Goal: Task Accomplishment & Management: Manage account settings

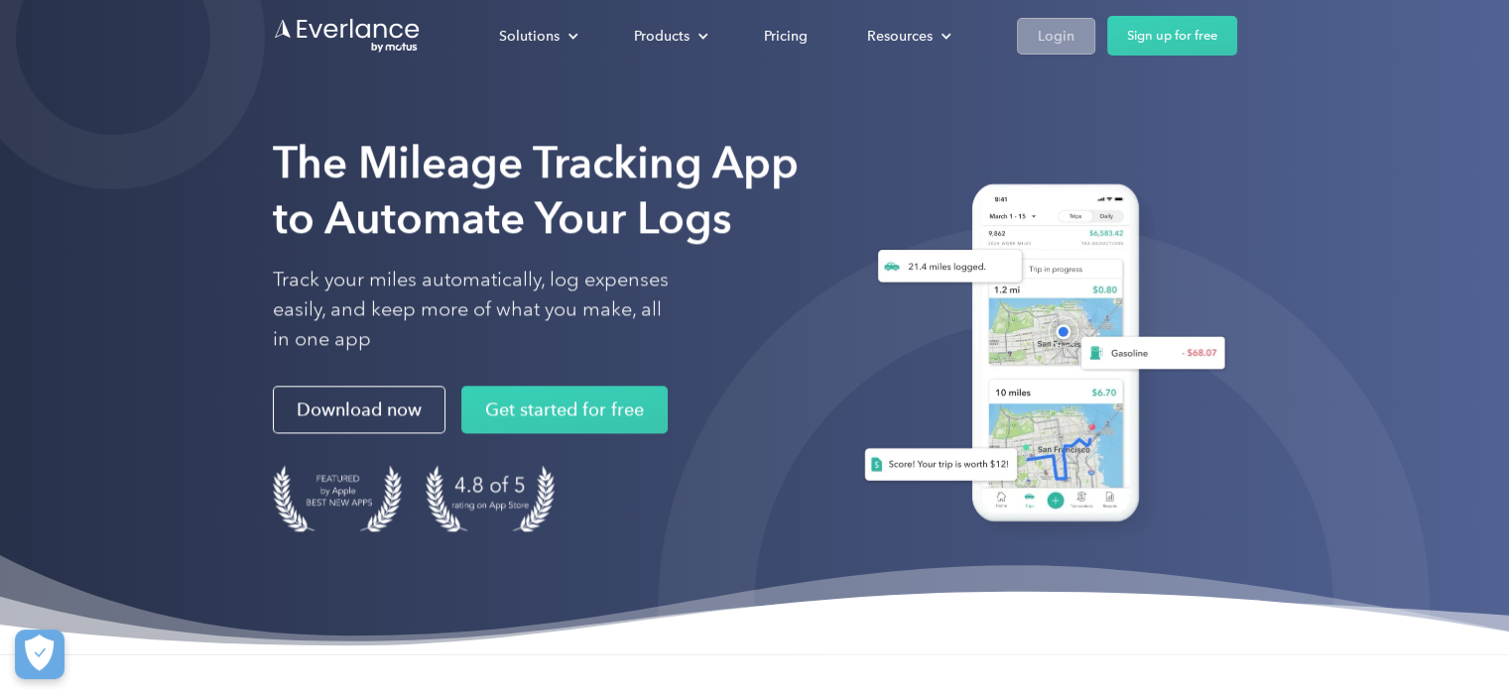
click at [1042, 36] on div "Login" at bounding box center [1056, 36] width 37 height 25
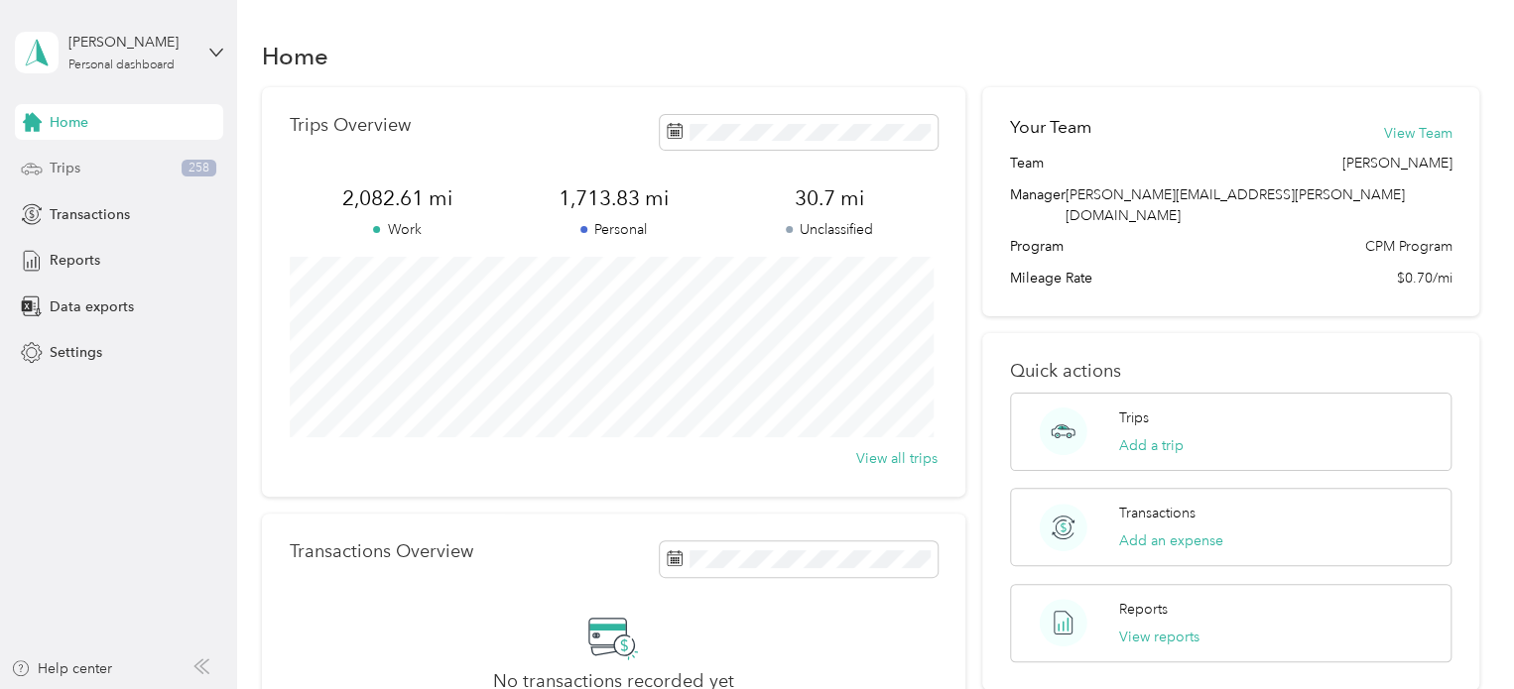
click at [96, 167] on div "Trips 258" at bounding box center [119, 169] width 208 height 36
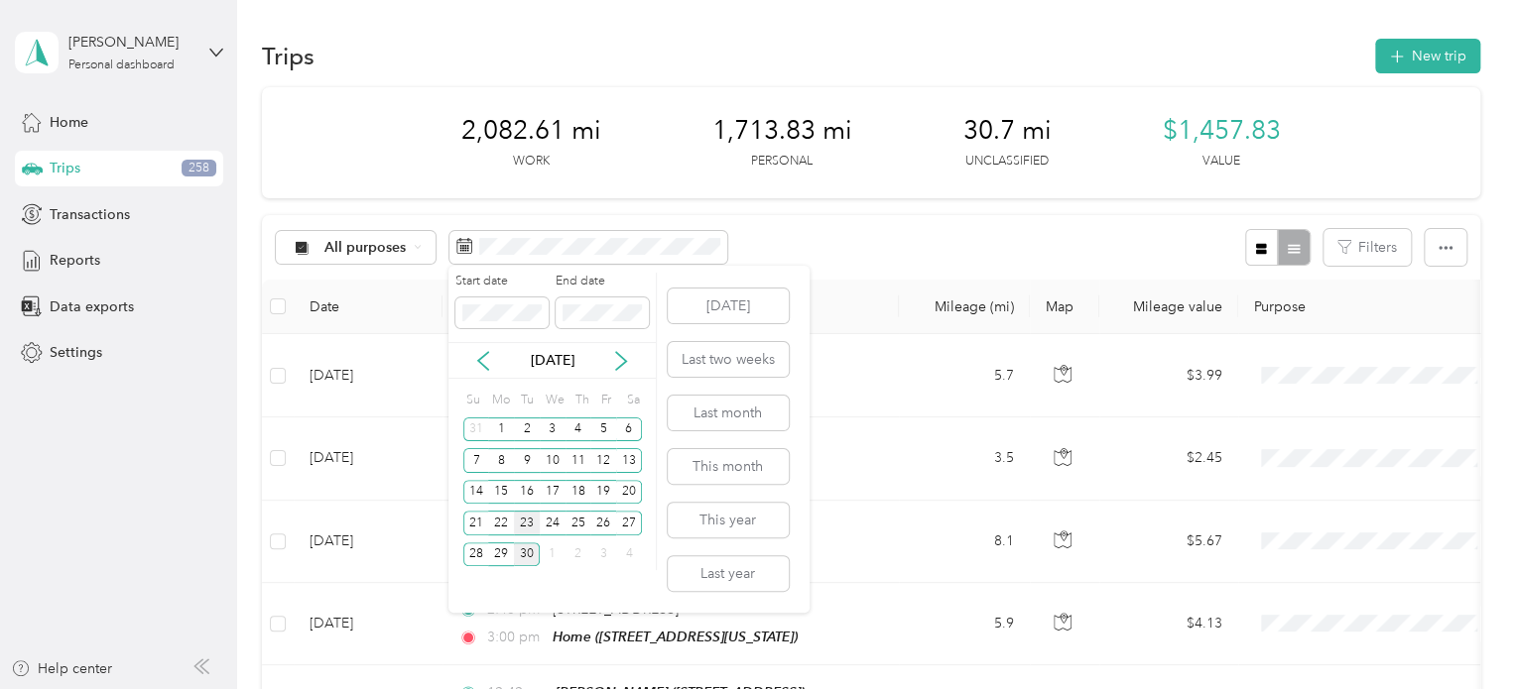
click at [528, 521] on div "23" at bounding box center [527, 523] width 26 height 25
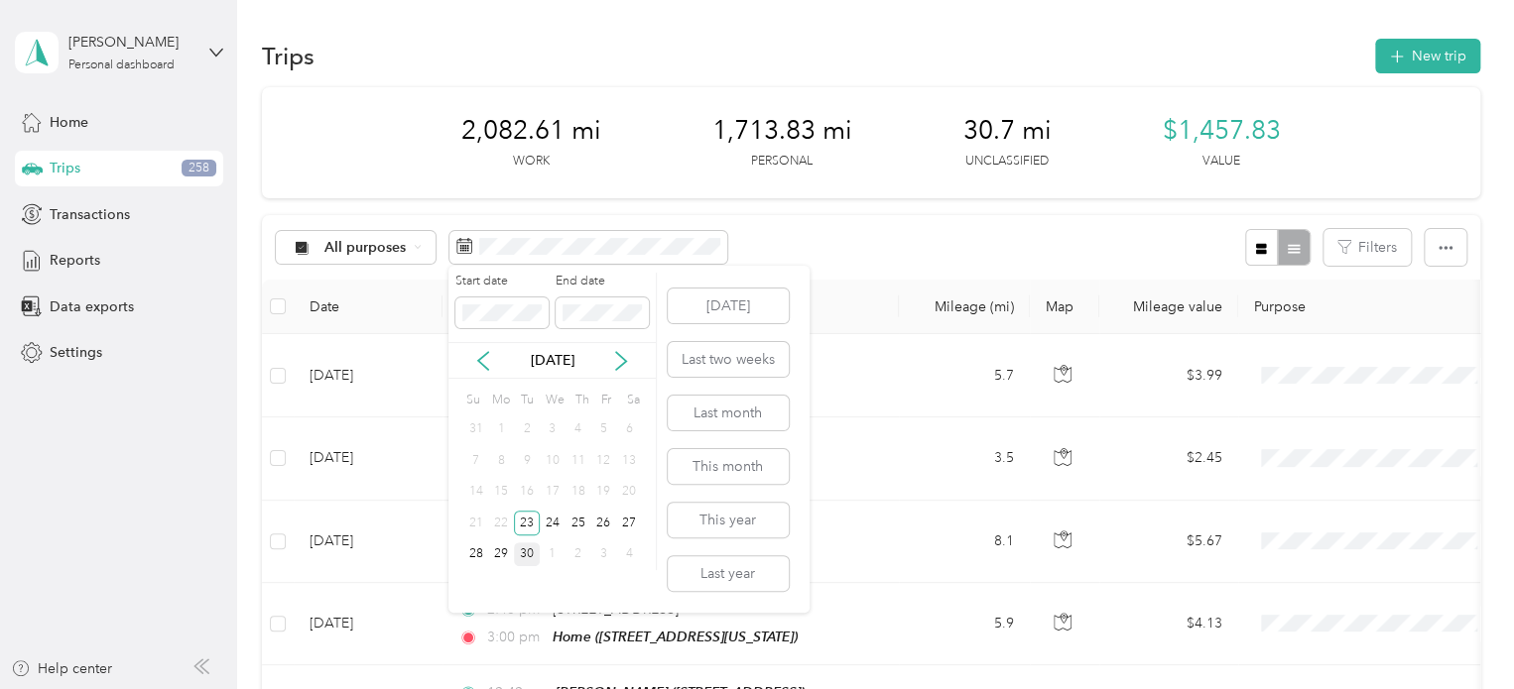
click at [529, 559] on div "30" at bounding box center [527, 555] width 26 height 25
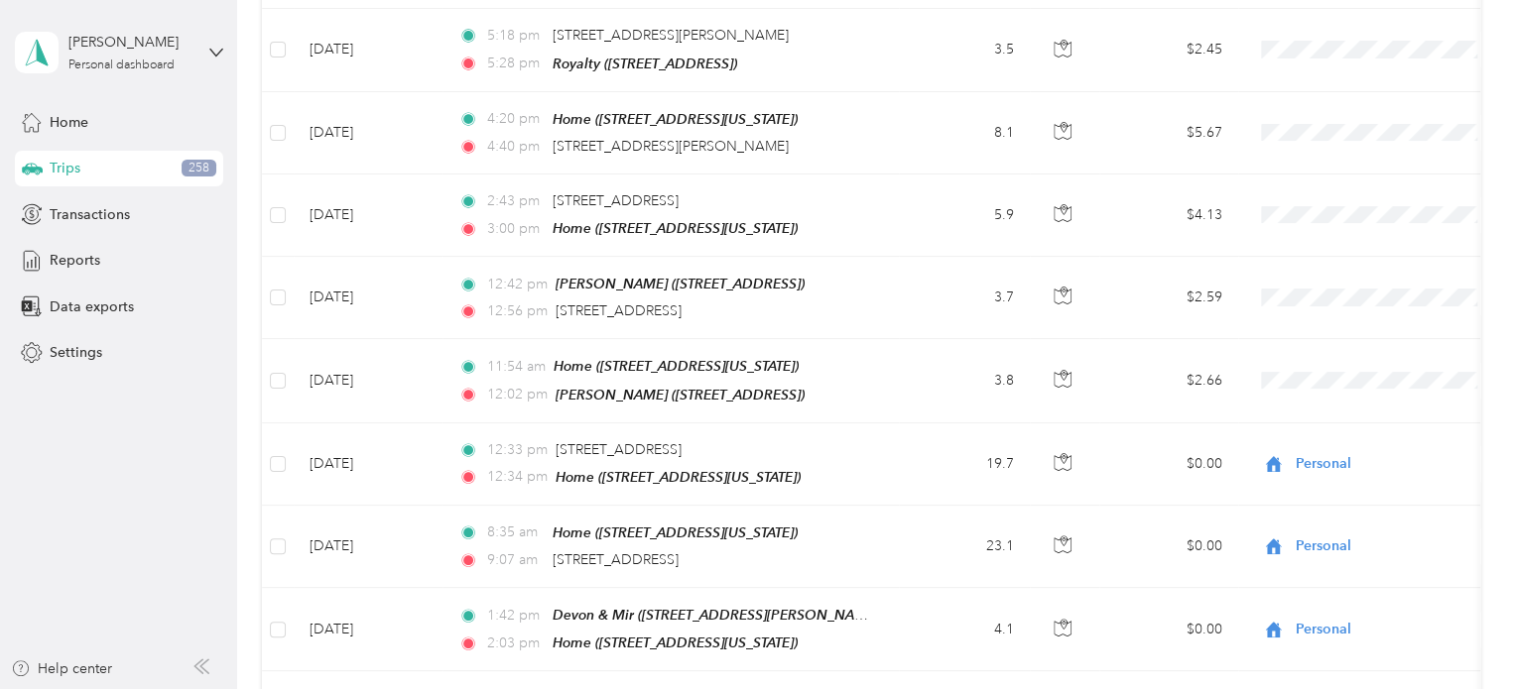
scroll to position [405, 0]
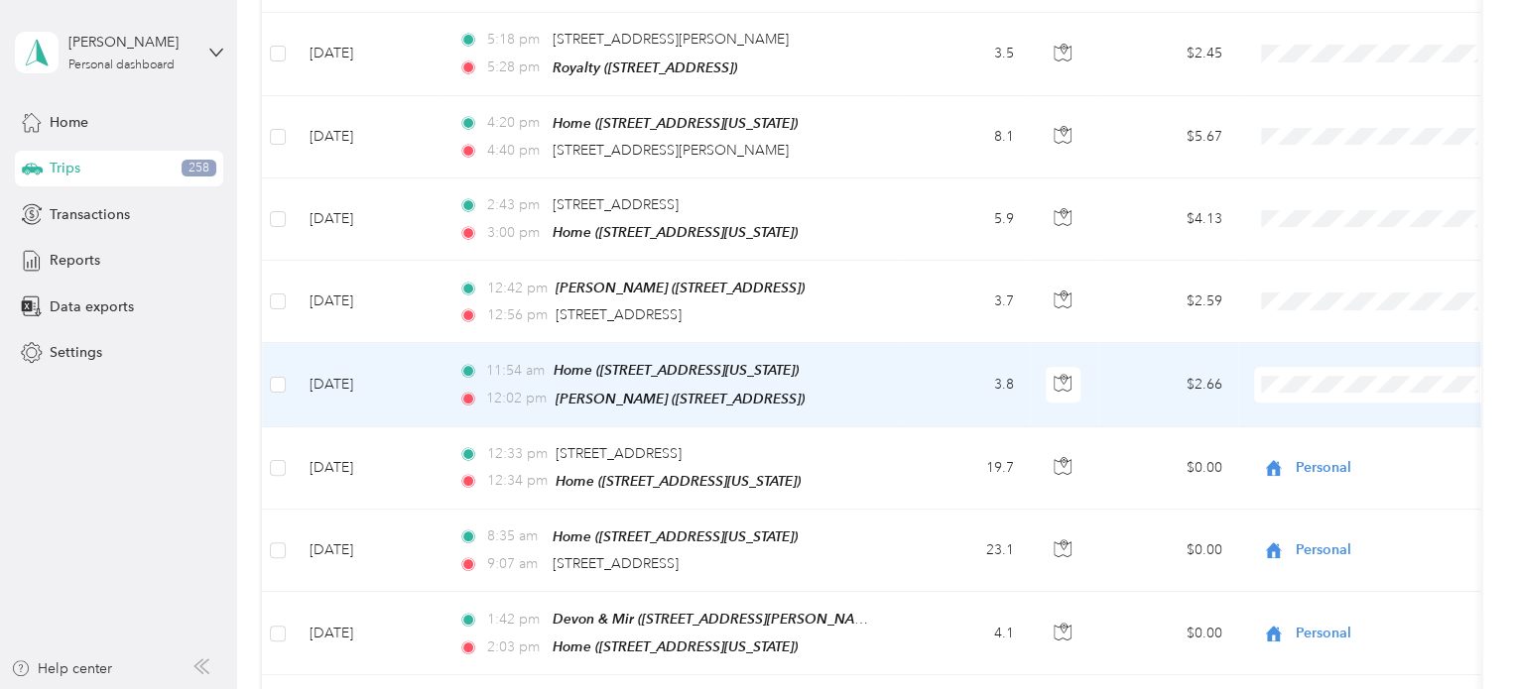
click at [1275, 453] on li "Personal" at bounding box center [1377, 448] width 246 height 35
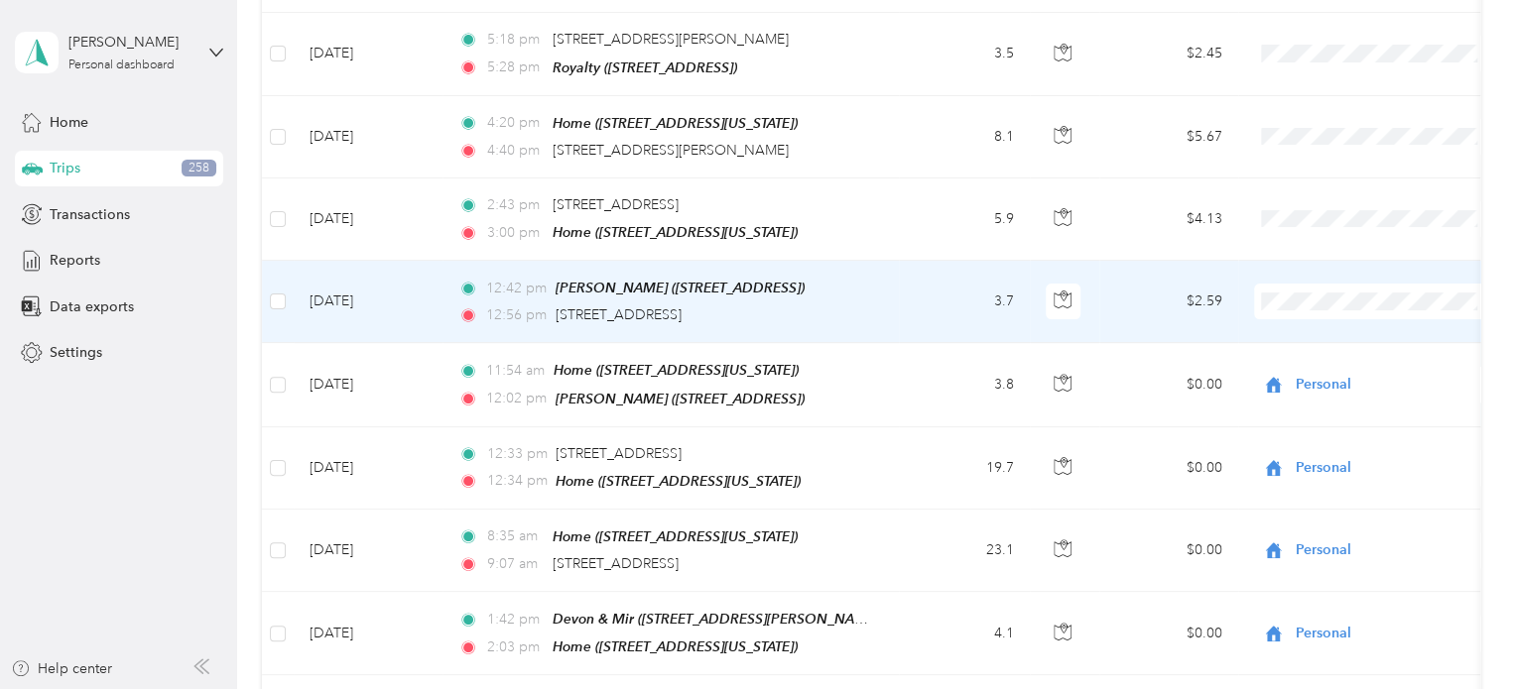
click at [1140, 293] on td "$2.59" at bounding box center [1168, 302] width 139 height 82
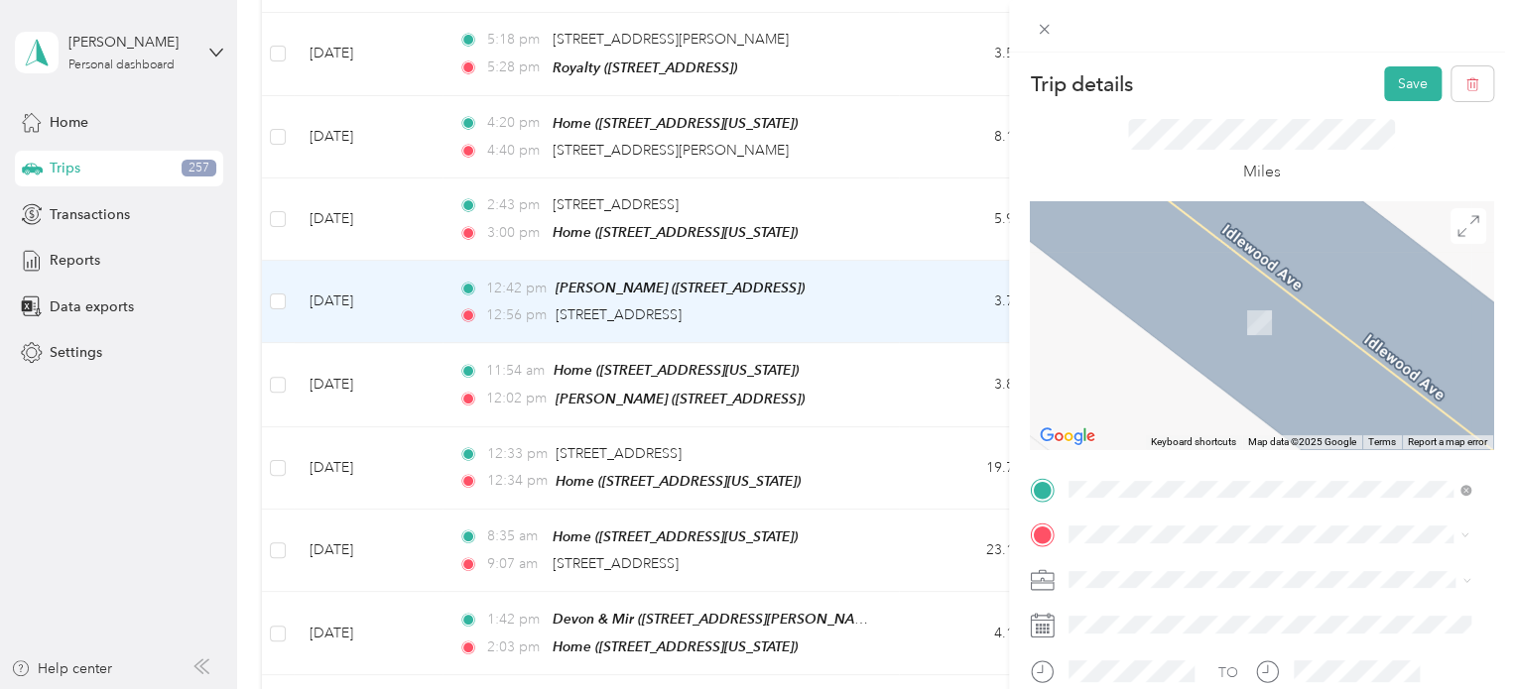
click at [1131, 390] on div "Home [STREET_ADDRESS][US_STATE]" at bounding box center [1205, 374] width 198 height 42
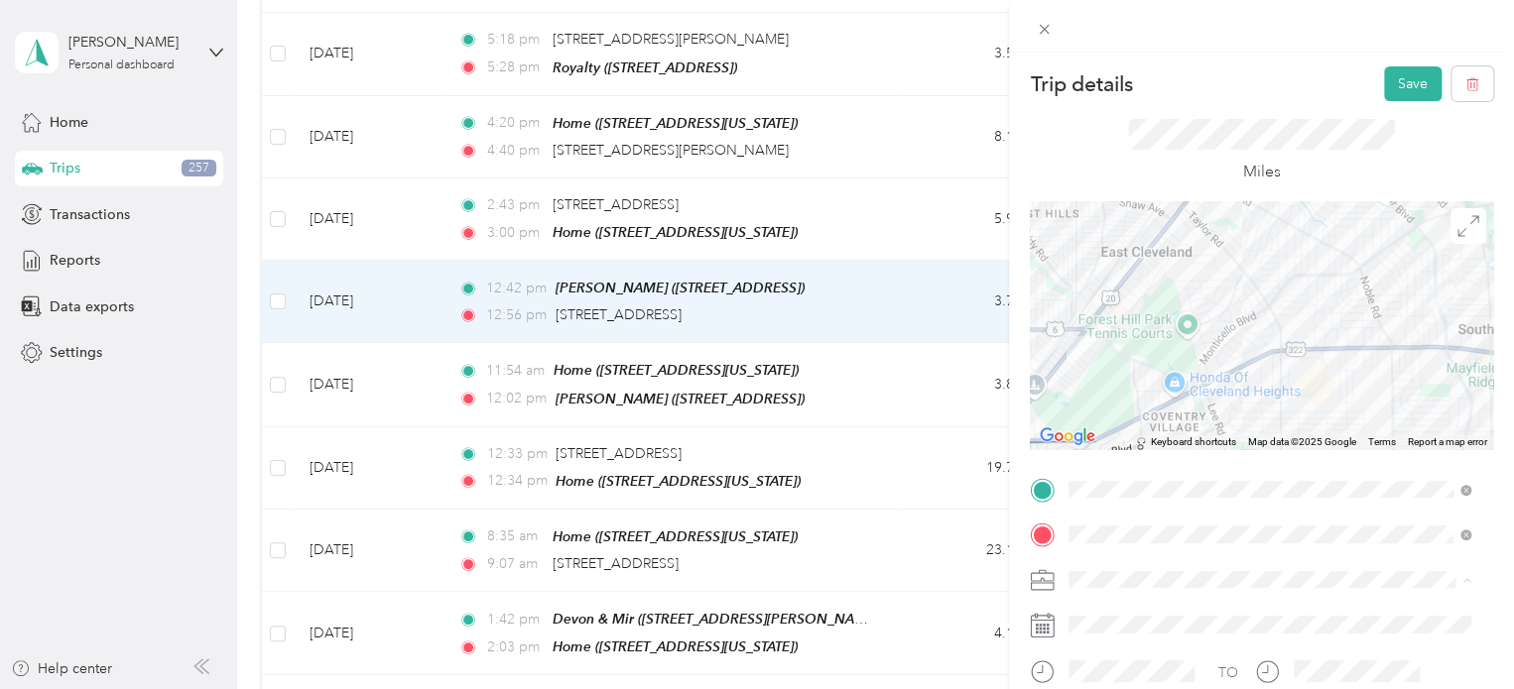
click at [1106, 618] on div "Cuyahoga DD" at bounding box center [1269, 614] width 388 height 21
click at [1421, 77] on button "Save" at bounding box center [1413, 83] width 58 height 35
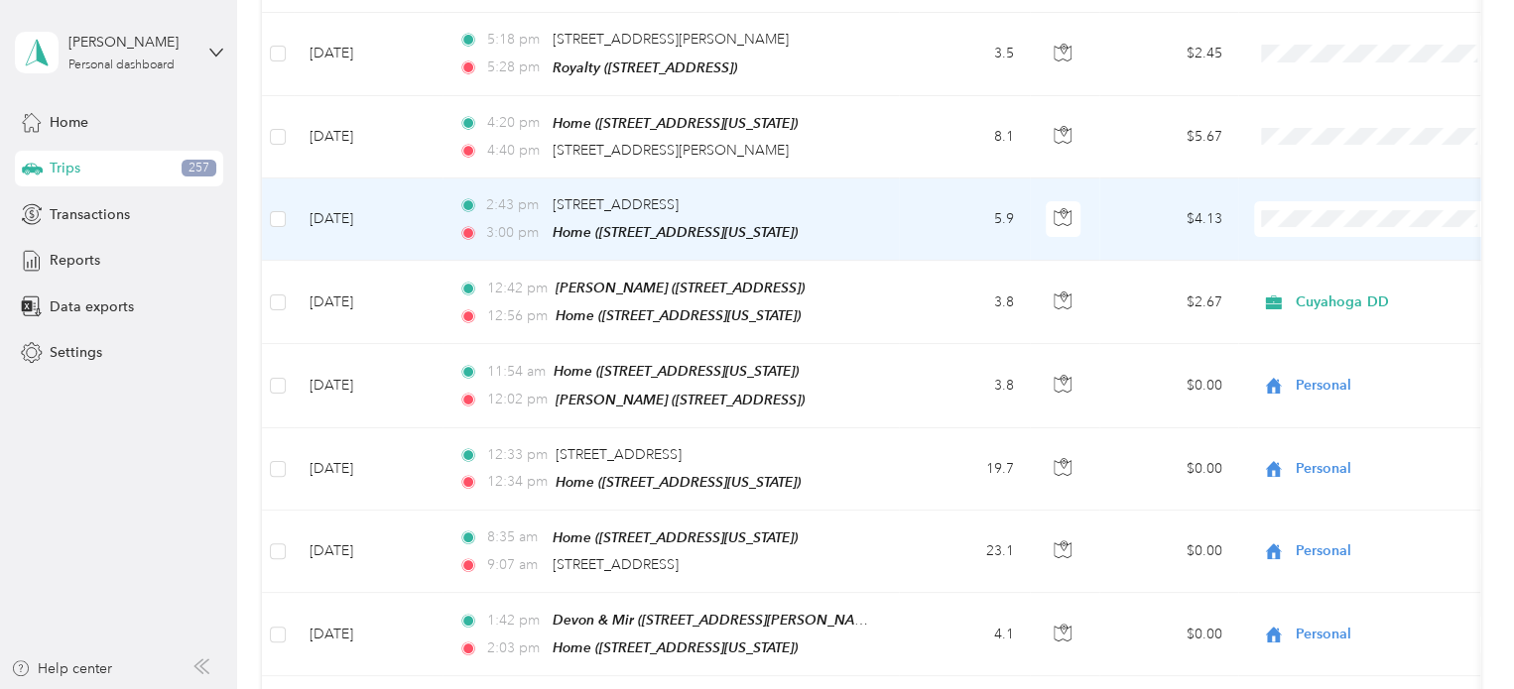
click at [1124, 217] on td "$4.13" at bounding box center [1168, 220] width 139 height 82
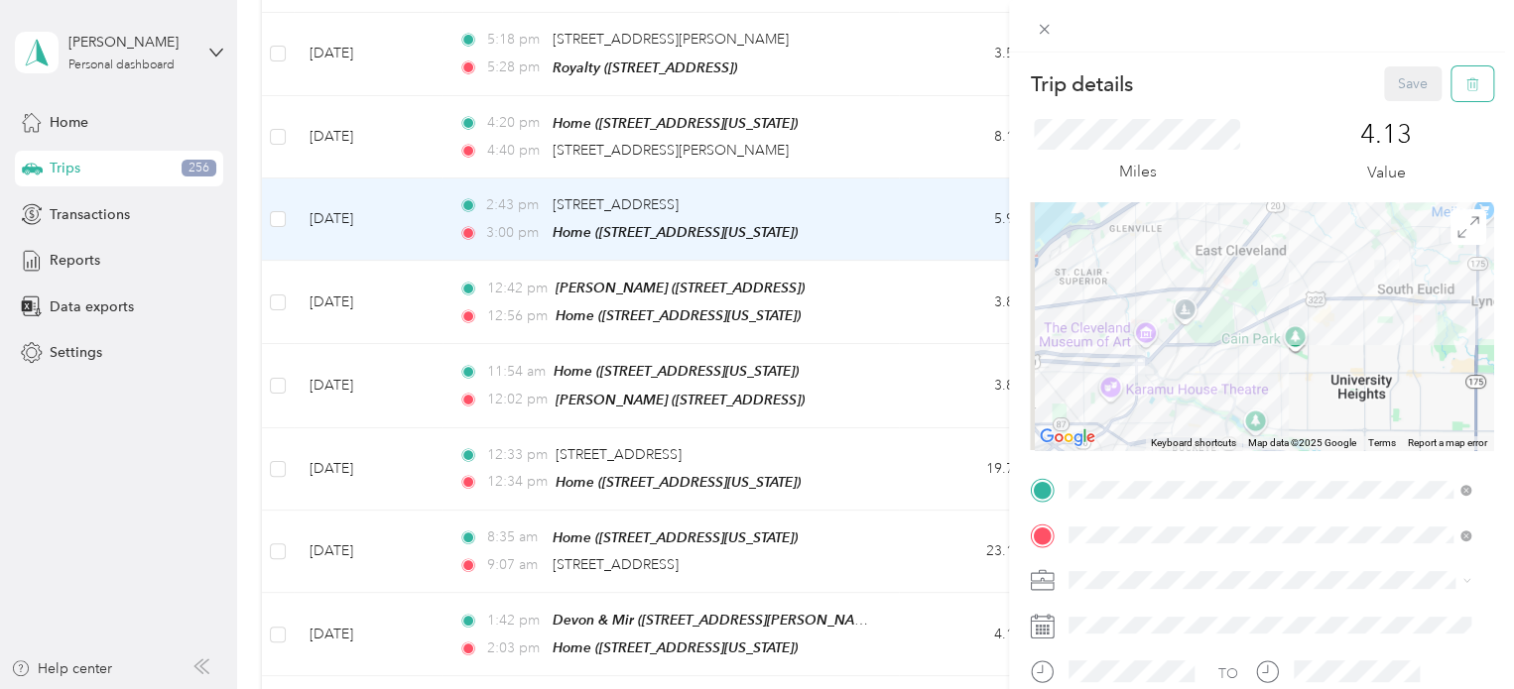
click at [1470, 78] on button "button" at bounding box center [1472, 83] width 42 height 35
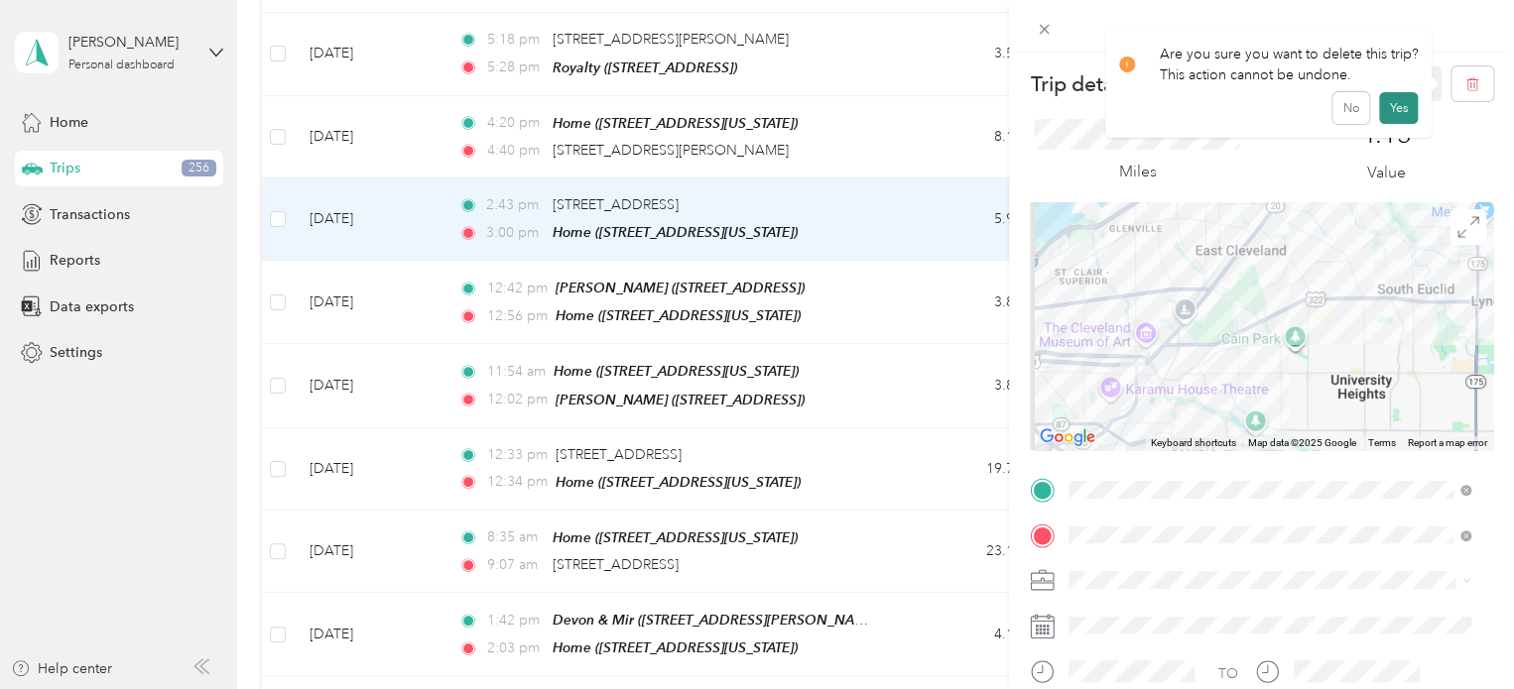
click at [1390, 117] on button "Yes" at bounding box center [1398, 108] width 39 height 32
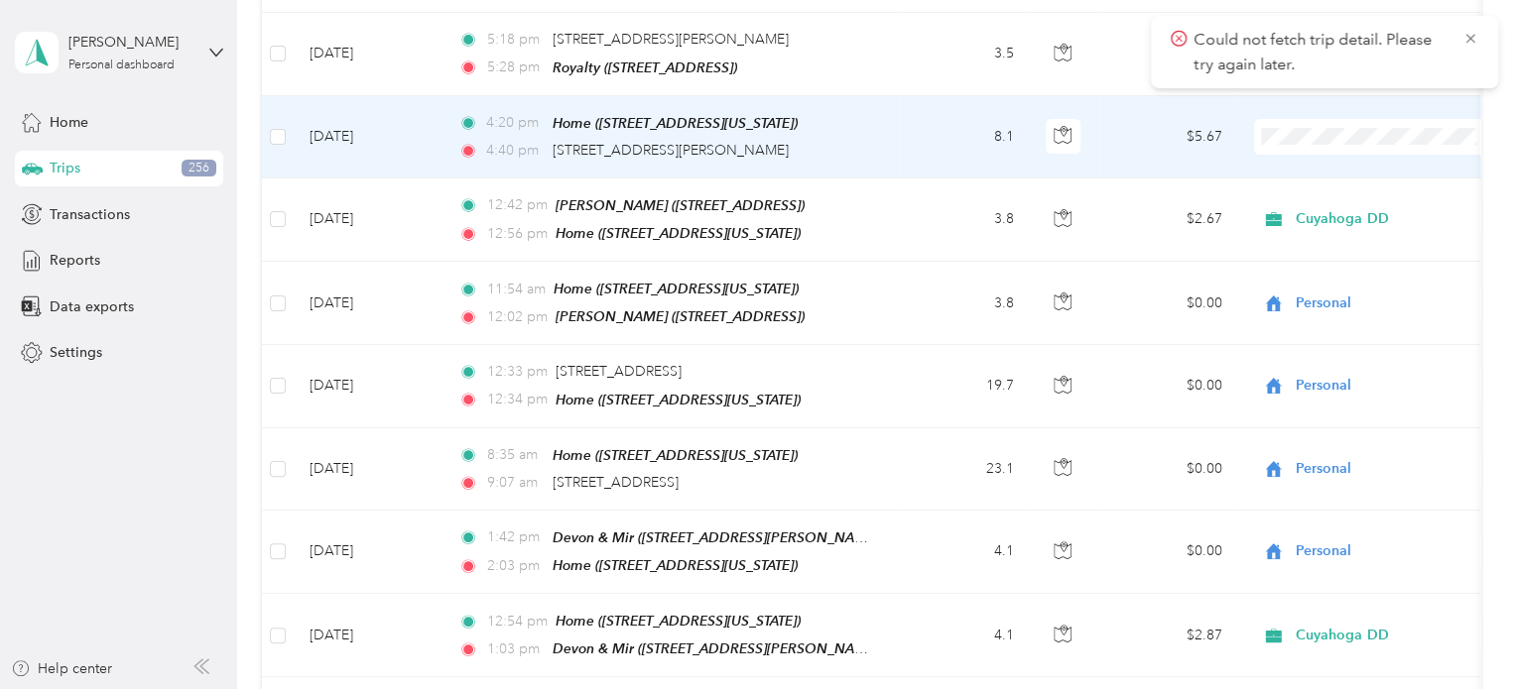
click at [897, 119] on td "4:20 pm Home ([STREET_ADDRESS][US_STATE]) 4:40 pm [STREET_ADDRESS][PERSON_NAME]" at bounding box center [670, 137] width 456 height 82
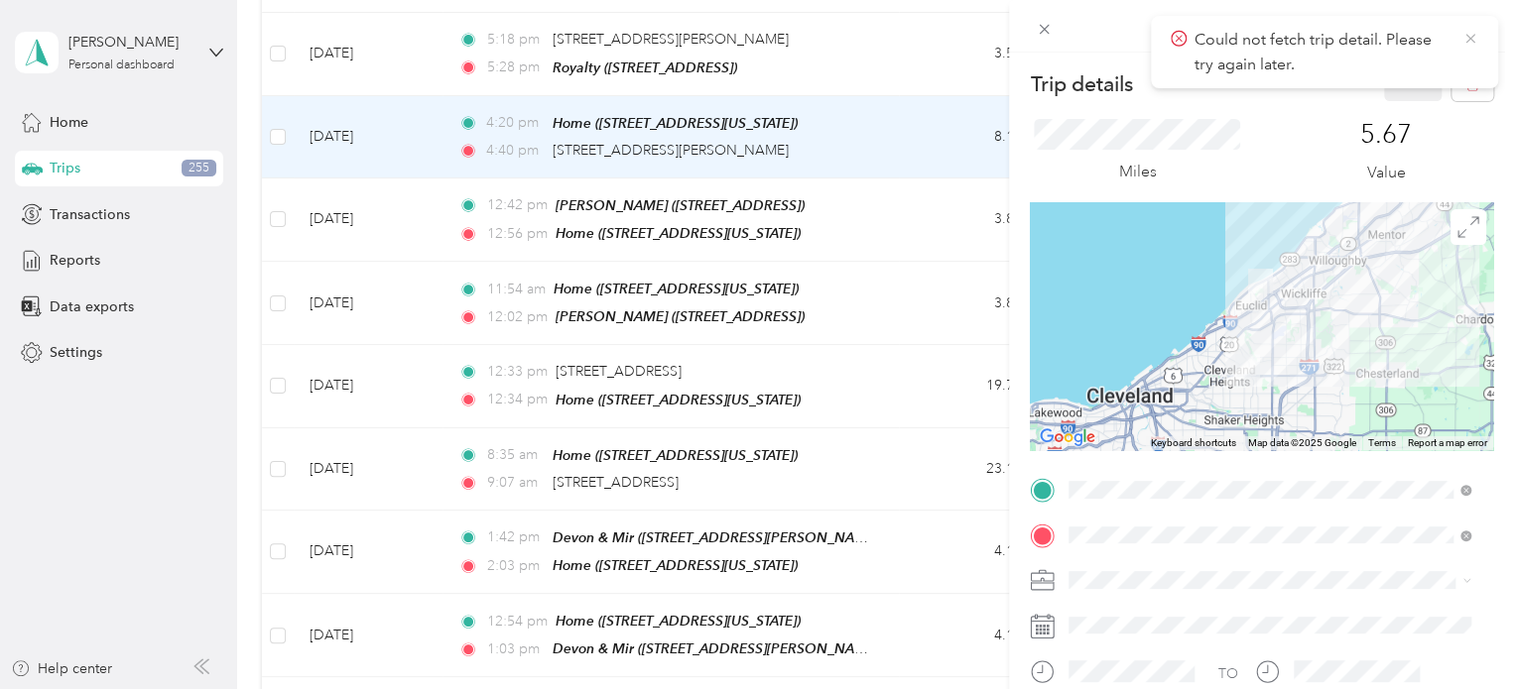
click at [1468, 39] on icon at bounding box center [1469, 38] width 9 height 9
click at [1037, 25] on icon at bounding box center [1044, 29] width 17 height 17
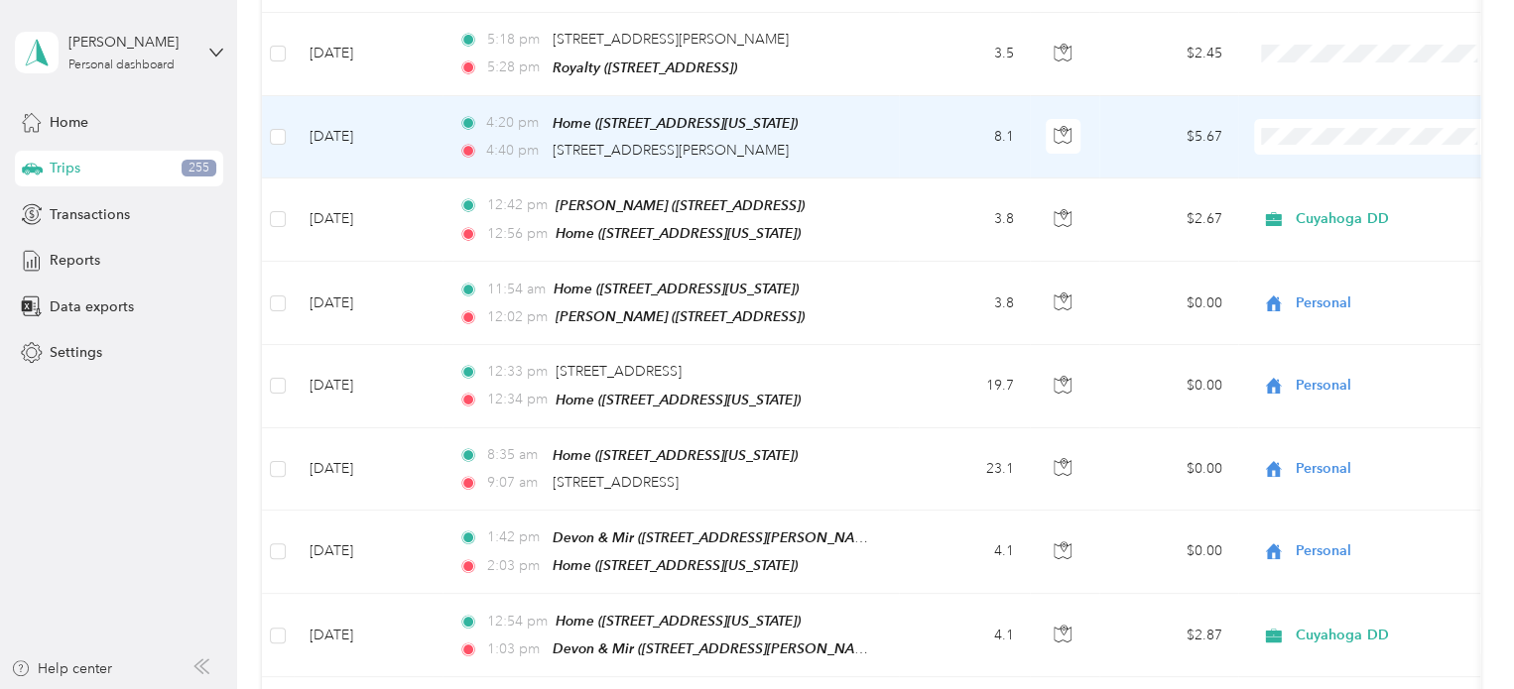
click at [1298, 158] on li "Cuyahoga DD" at bounding box center [1377, 169] width 246 height 35
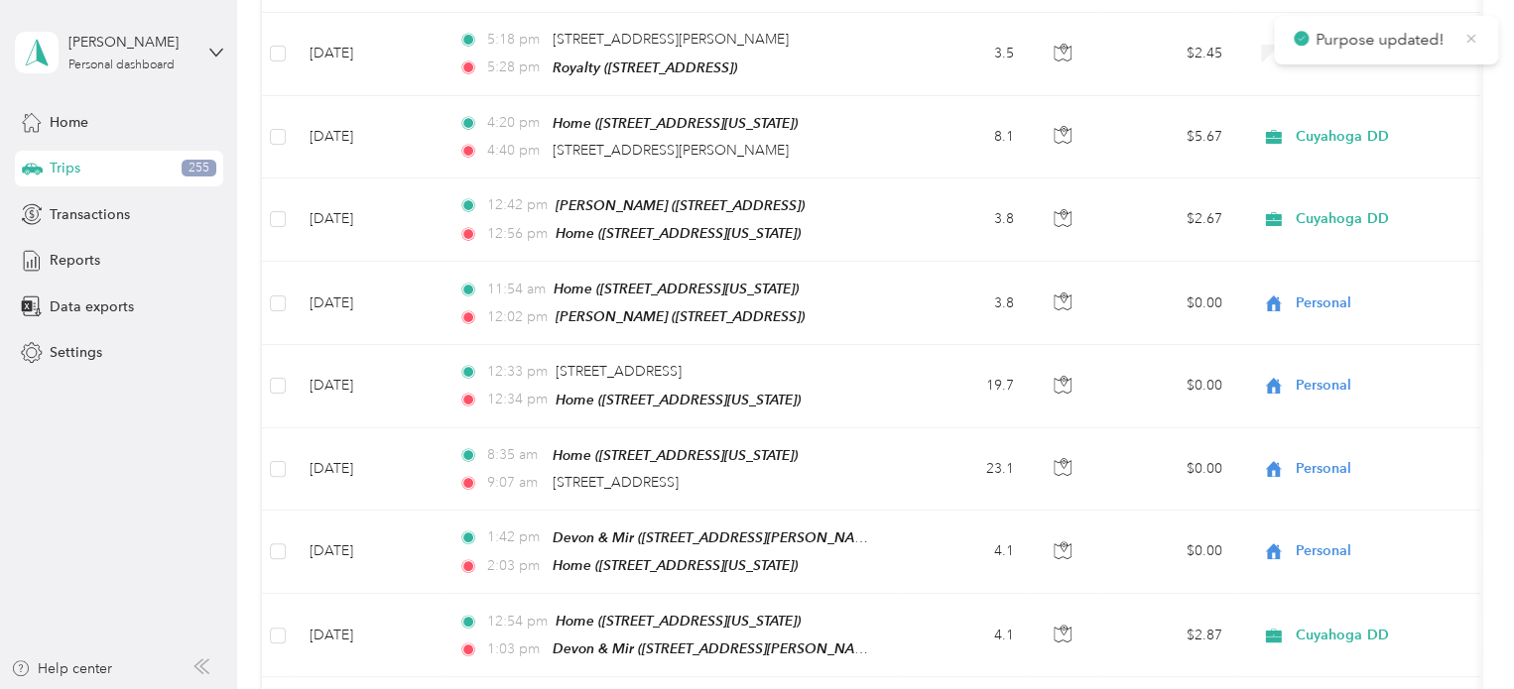
click at [1468, 35] on icon at bounding box center [1470, 39] width 15 height 18
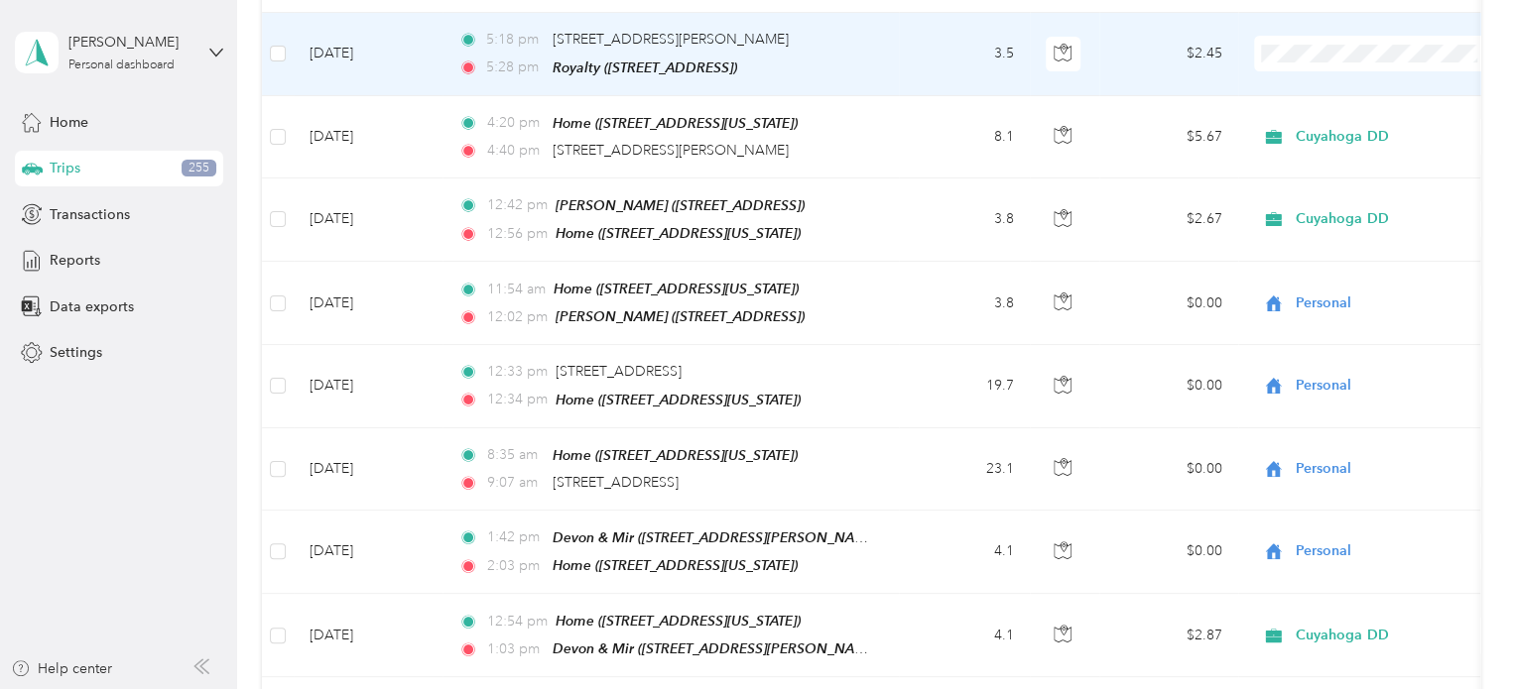
click at [1291, 90] on span "Cuyahoga DD" at bounding box center [1377, 87] width 218 height 21
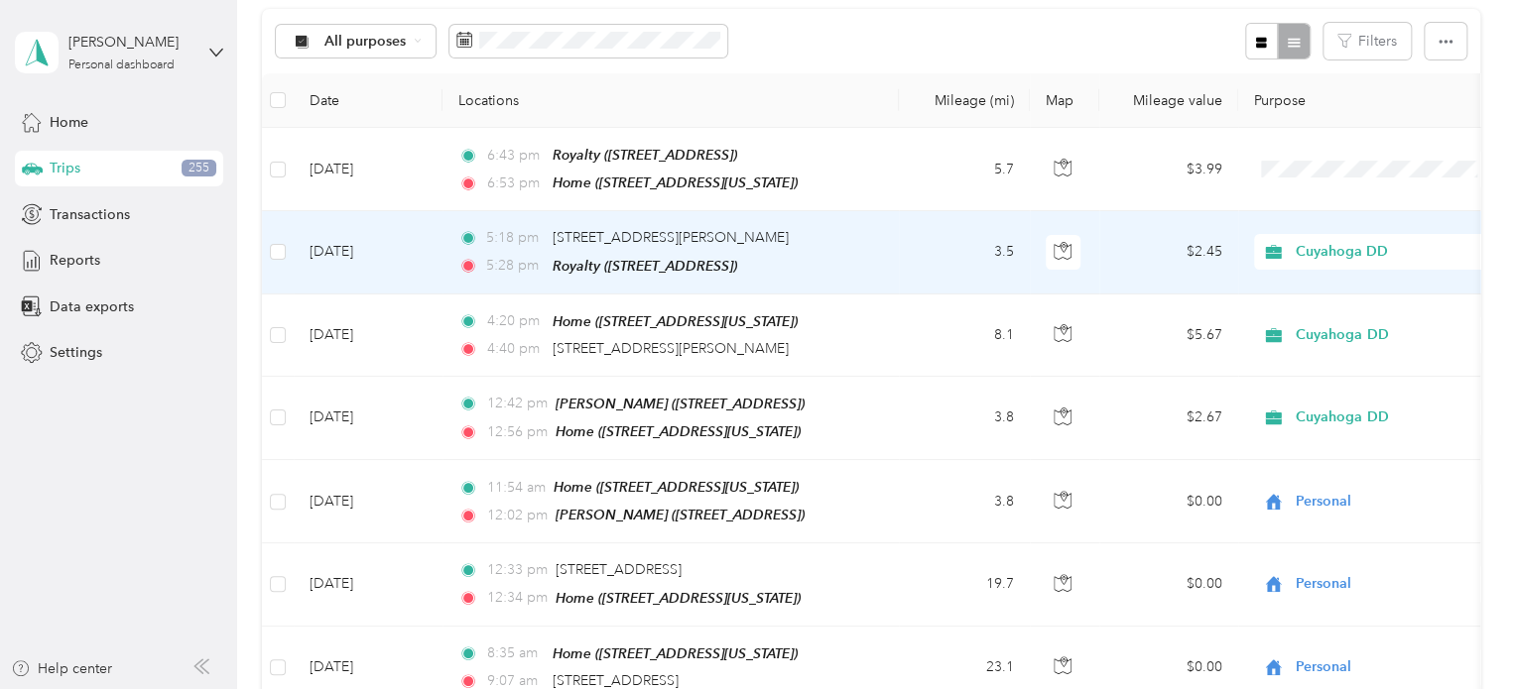
scroll to position [206, 0]
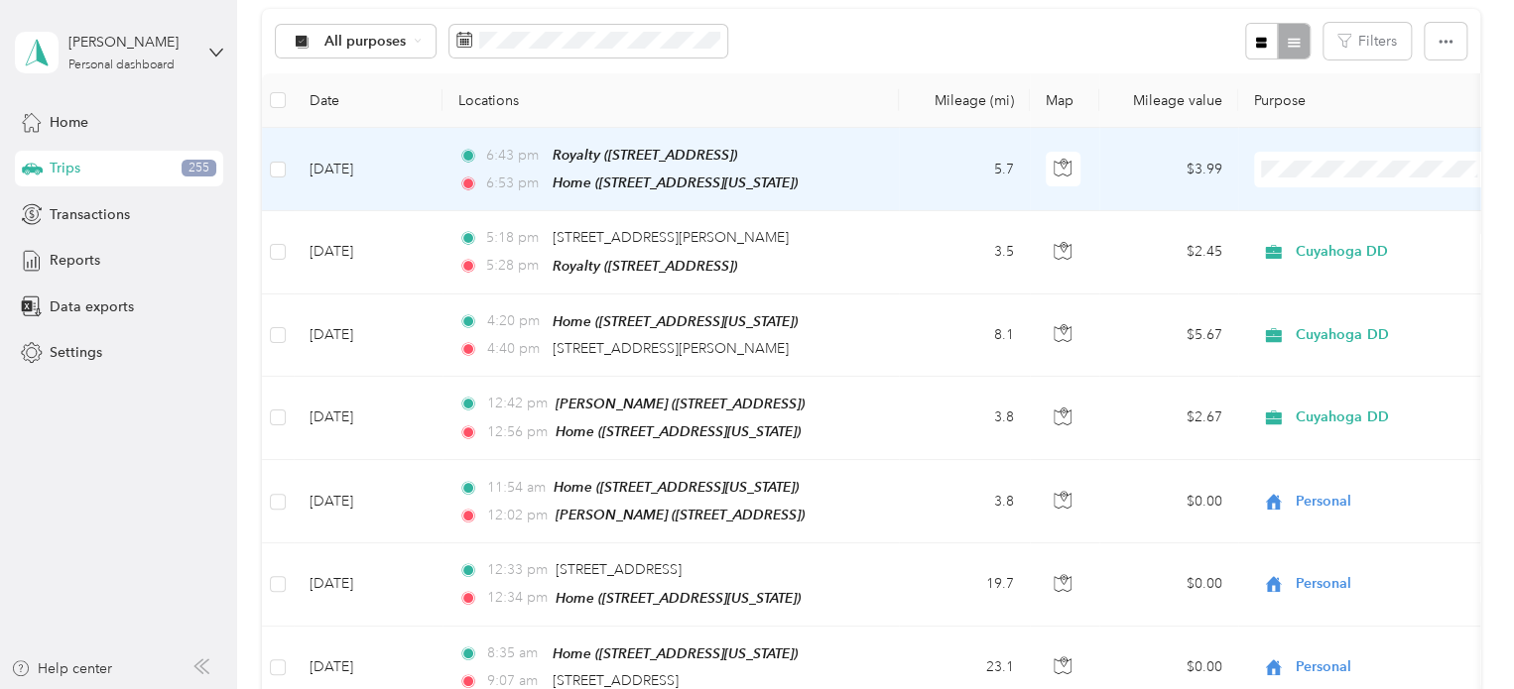
click at [1329, 249] on li "Personal" at bounding box center [1377, 239] width 246 height 35
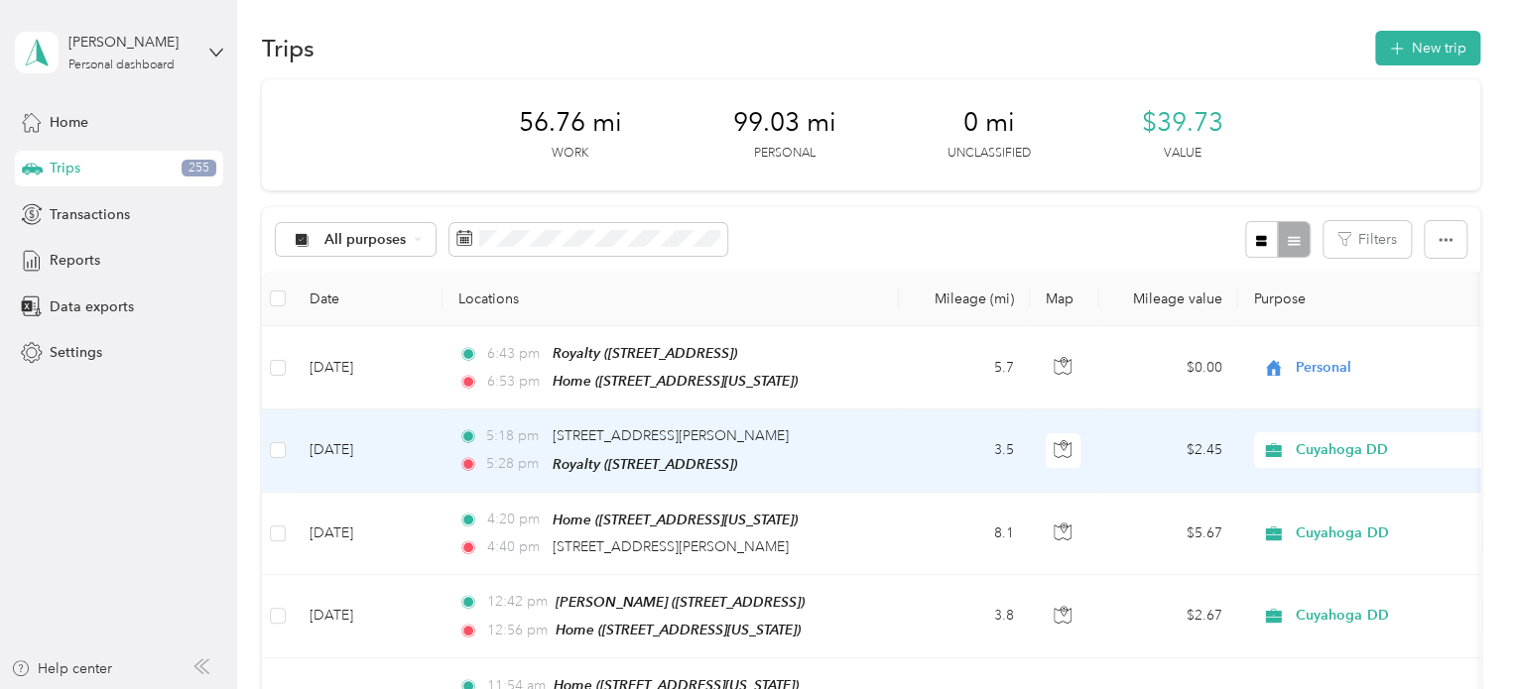
scroll to position [0, 0]
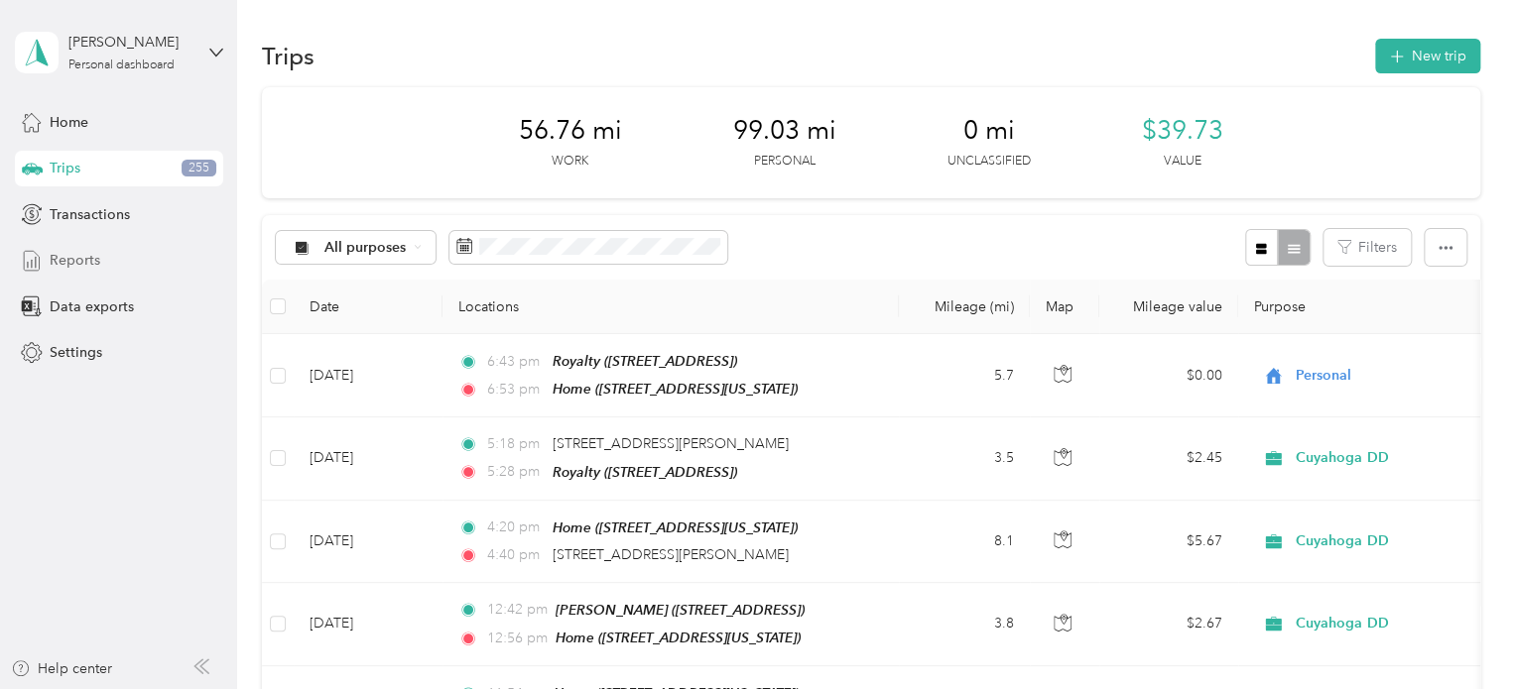
click at [66, 258] on span "Reports" at bounding box center [75, 260] width 51 height 21
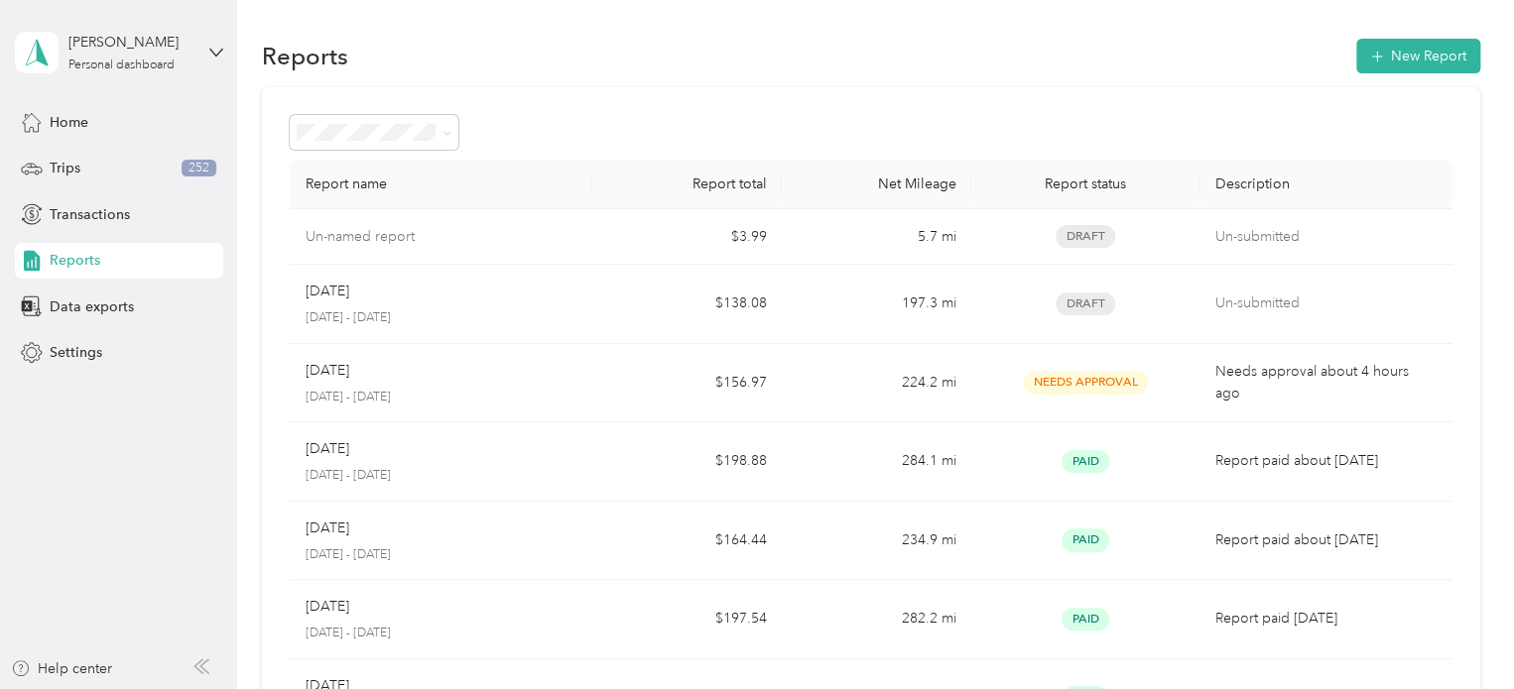
drag, startPoint x: 1323, startPoint y: 237, endPoint x: 1156, endPoint y: 117, distance: 206.2
click at [1156, 117] on div at bounding box center [871, 132] width 1163 height 35
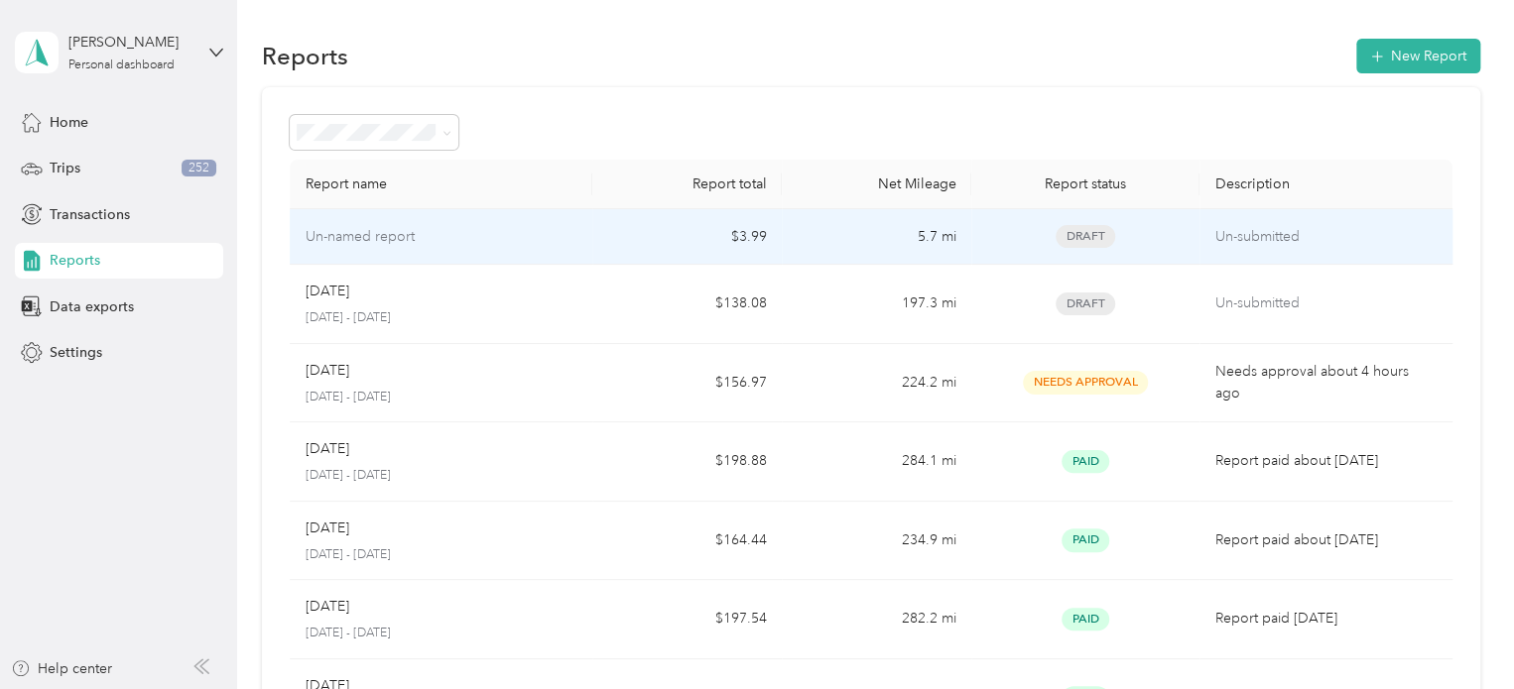
click at [517, 238] on div "Un-named report" at bounding box center [442, 237] width 272 height 22
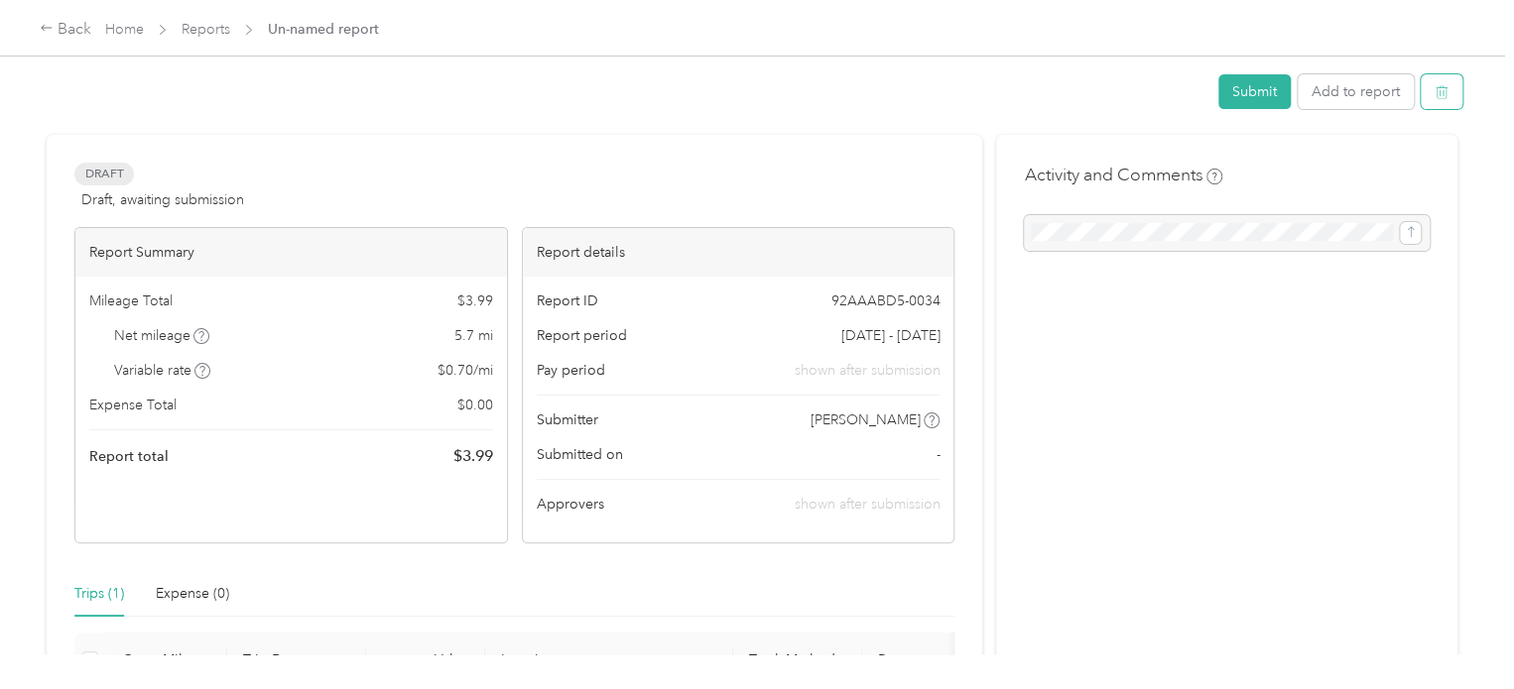
click at [1432, 100] on button "button" at bounding box center [1442, 91] width 42 height 35
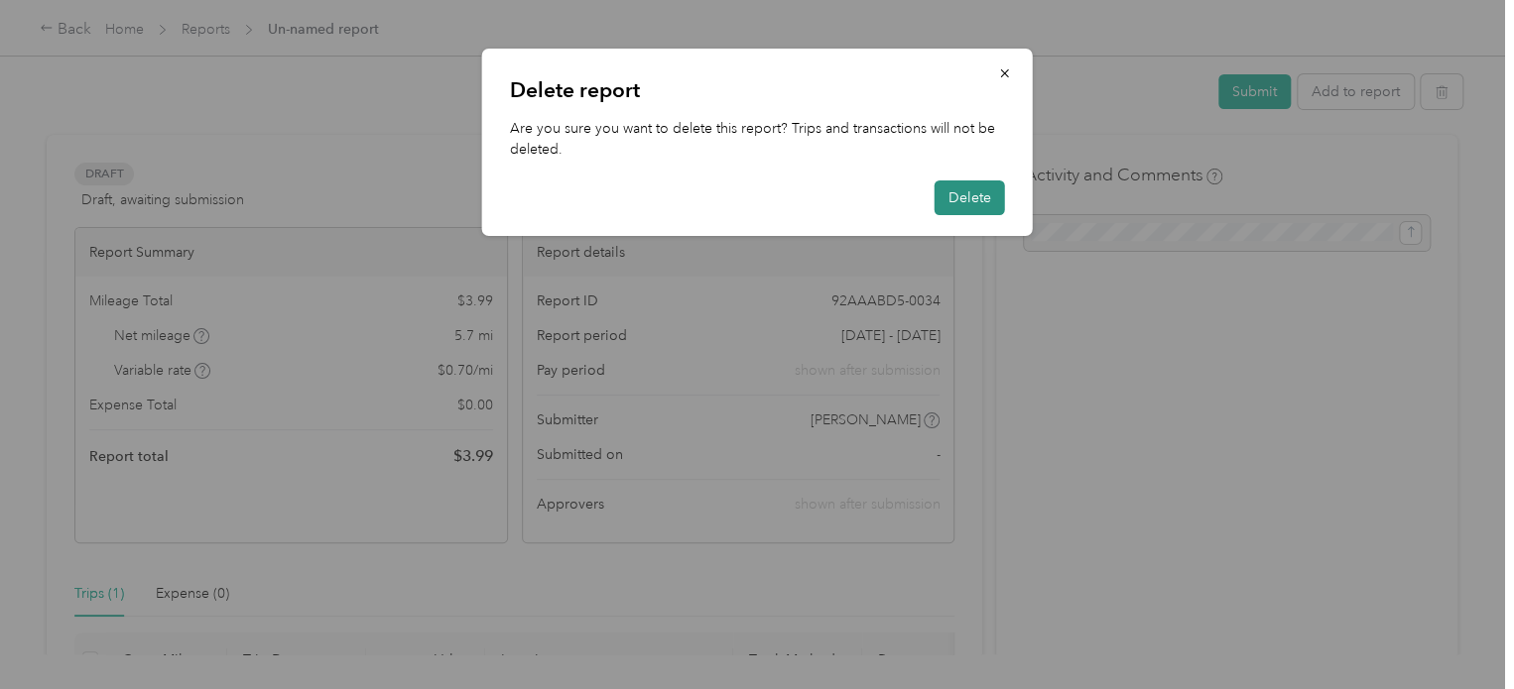
click at [993, 196] on button "Delete" at bounding box center [969, 198] width 70 height 35
